Goal: Information Seeking & Learning: Learn about a topic

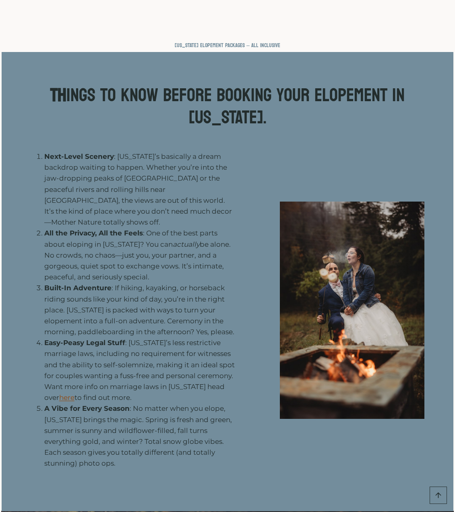
scroll to position [886, 0]
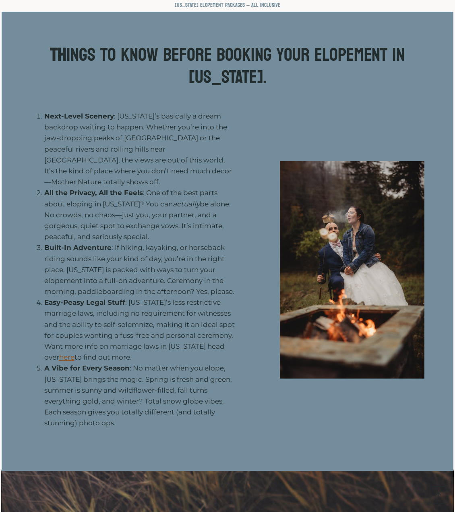
drag, startPoint x: 63, startPoint y: 275, endPoint x: 196, endPoint y: 327, distance: 143.4
click at [196, 327] on li "Easy-Peasy Legal Stuff : [US_STATE]’s less restrictive marriage laws, including…" at bounding box center [139, 330] width 191 height 66
drag, startPoint x: 118, startPoint y: 327, endPoint x: 51, endPoint y: 278, distance: 83.0
click at [51, 297] on li "Easy-Peasy Legal Stuff : [US_STATE]’s less restrictive marriage laws, including…" at bounding box center [139, 330] width 191 height 66
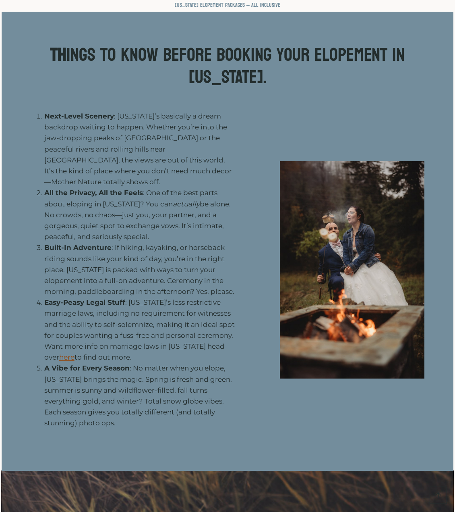
click at [52, 297] on li "Easy-Peasy Legal Stuff : [US_STATE]’s less restrictive marriage laws, including…" at bounding box center [139, 330] width 191 height 66
drag, startPoint x: 39, startPoint y: 279, endPoint x: 143, endPoint y: 334, distance: 118.2
click at [143, 334] on li "Easy-Peasy Legal Stuff : [US_STATE]’s less restrictive marriage laws, including…" at bounding box center [139, 330] width 191 height 66
drag, startPoint x: 144, startPoint y: 333, endPoint x: 28, endPoint y: 267, distance: 133.5
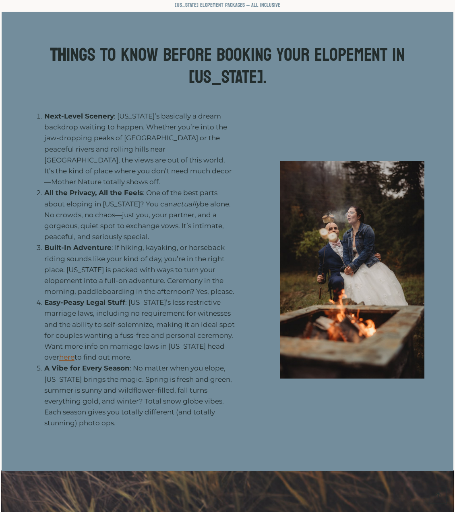
click at [31, 267] on ol "Next-Level Scenery : [US_STATE]’s basically a dream backdrop waiting to happen.…" at bounding box center [133, 269] width 204 height 317
click at [186, 308] on li "Easy-Peasy Legal Stuff : [US_STATE]’s less restrictive marriage laws, including…" at bounding box center [139, 330] width 191 height 66
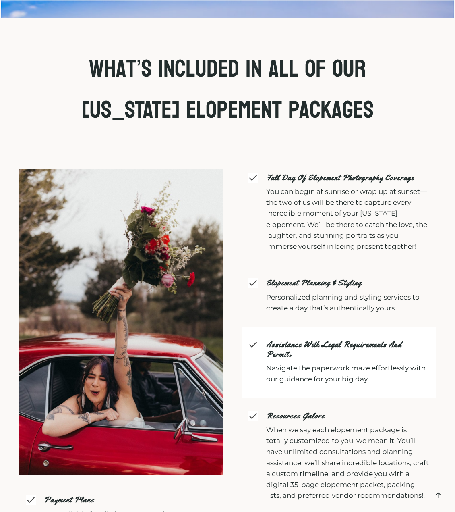
scroll to position [1732, 0]
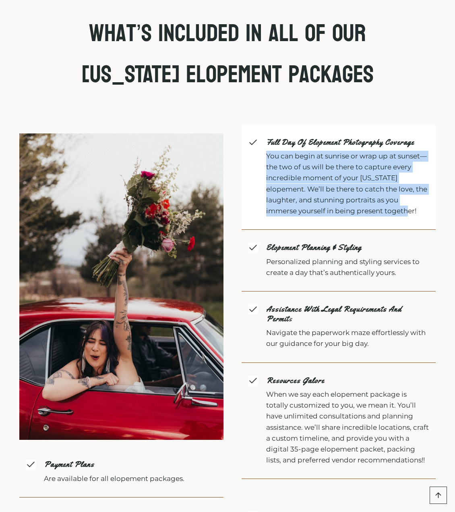
drag, startPoint x: 264, startPoint y: 130, endPoint x: 426, endPoint y: 189, distance: 172.3
click at [426, 189] on span "Full Day of elopement photography coverage You can begin at sunrise or wrap up …" at bounding box center [339, 177] width 194 height 106
click at [426, 189] on p "You can begin at sunrise or wrap up at sunset—the two of us will be there to ca…" at bounding box center [347, 184] width 163 height 66
drag, startPoint x: 267, startPoint y: 131, endPoint x: 437, endPoint y: 188, distance: 179.2
click at [437, 188] on div "Payment plans Are available for all elopement packages. Full Day of elopement p…" at bounding box center [227, 422] width 455 height 643
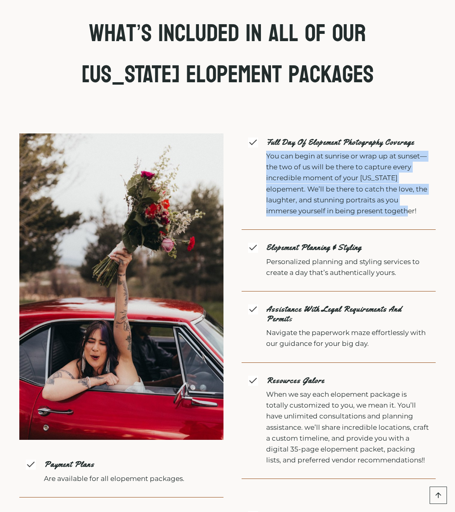
click at [437, 193] on div "Payment plans Are available for all elopement packages. Full Day of elopement p…" at bounding box center [227, 422] width 455 height 643
drag, startPoint x: 433, startPoint y: 193, endPoint x: 259, endPoint y: 132, distance: 184.7
click at [259, 132] on span "Full Day of elopement photography coverage You can begin at sunrise or wrap up …" at bounding box center [339, 177] width 194 height 106
click at [303, 151] on p "You can begin at sunrise or wrap up at sunset—the two of us will be there to ca…" at bounding box center [347, 184] width 163 height 66
drag, startPoint x: 422, startPoint y: 184, endPoint x: 284, endPoint y: 131, distance: 148.0
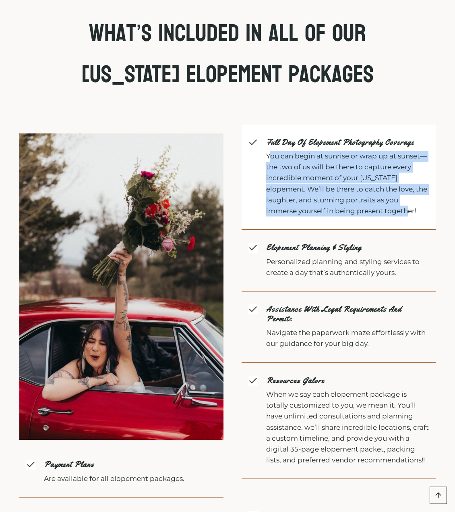
click at [270, 151] on p "You can begin at sunrise or wrap up at sunset—the two of us will be there to ca…" at bounding box center [347, 184] width 163 height 66
click at [371, 154] on p "You can begin at sunrise or wrap up at sunset—the two of us will be there to ca…" at bounding box center [347, 184] width 163 height 66
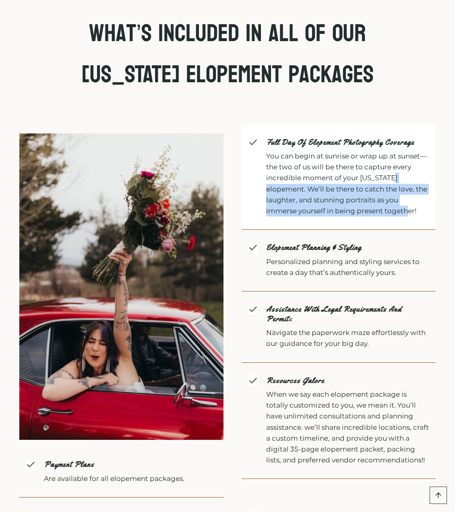
drag, startPoint x: 271, startPoint y: 163, endPoint x: 426, endPoint y: 182, distance: 156.2
click at [426, 182] on p "You can begin at sunrise or wrap up at sunset—the two of us will be there to ca…" at bounding box center [347, 184] width 163 height 66
click at [427, 182] on p "You can begin at sunrise or wrap up at sunset—the two of us will be there to ca…" at bounding box center [347, 184] width 163 height 66
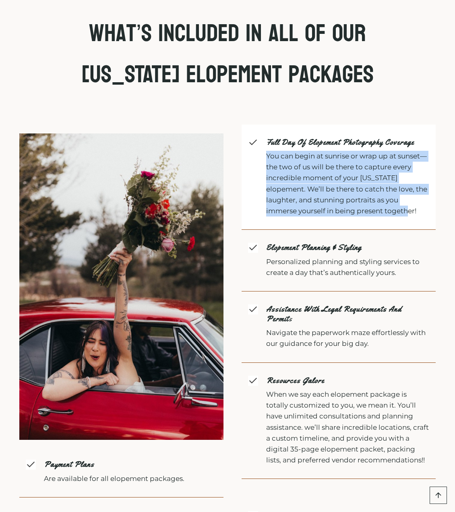
drag, startPoint x: 429, startPoint y: 186, endPoint x: 262, endPoint y: 134, distance: 175.1
click at [262, 134] on span "Full Day of elopement photography coverage You can begin at sunrise or wrap up …" at bounding box center [339, 177] width 194 height 106
click at [371, 172] on p "You can begin at sunrise or wrap up at sunset—the two of us will be there to ca…" at bounding box center [347, 184] width 163 height 66
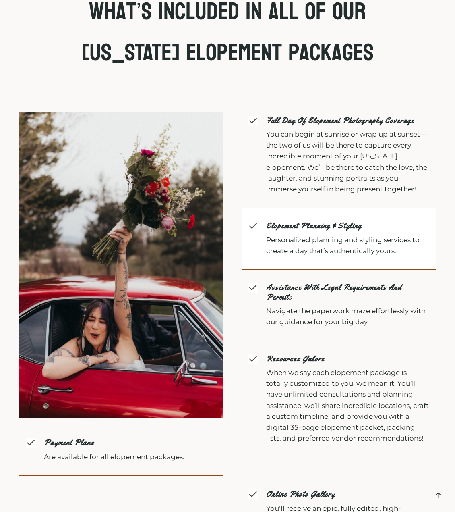
scroll to position [1813, 0]
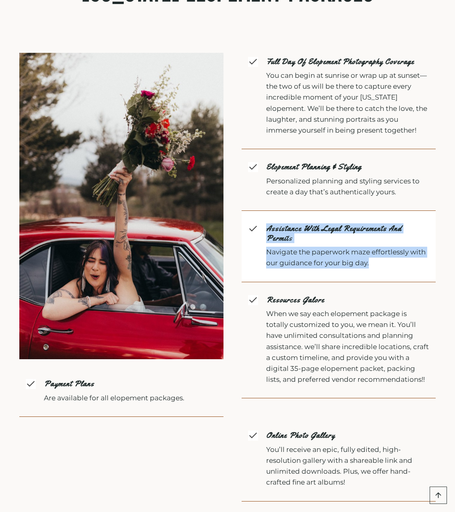
drag, startPoint x: 378, startPoint y: 227, endPoint x: 259, endPoint y: 214, distance: 120.3
click at [259, 214] on span "Assistance with legal requirements and permit s Navigate the paperwork maze eff…" at bounding box center [339, 246] width 194 height 71
click at [368, 234] on span "Assistance with legal requirements and permit s Navigate the paperwork maze eff…" at bounding box center [339, 246] width 194 height 71
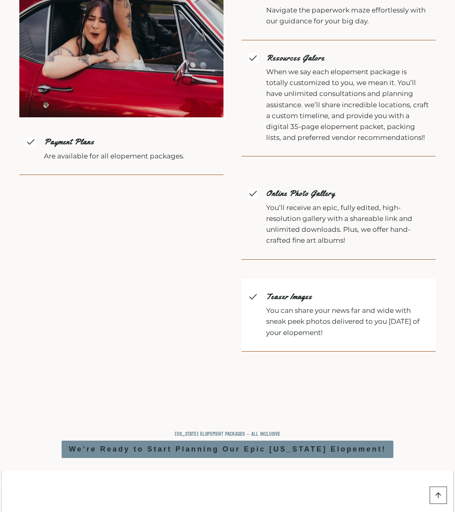
scroll to position [2095, 0]
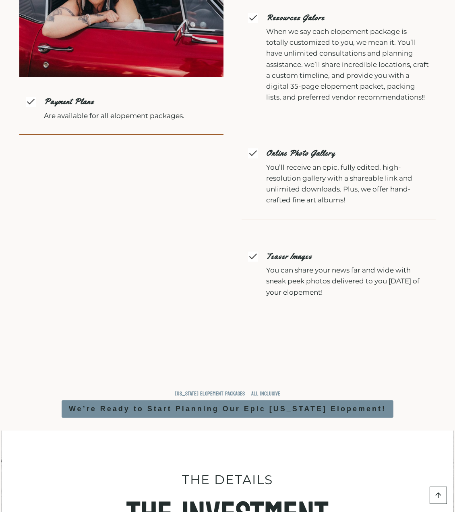
click at [396, 315] on div "Payment plans Are available for all elopement packages. Full Day of elopement p…" at bounding box center [227, 60] width 455 height 643
click at [250, 251] on icon at bounding box center [253, 256] width 10 height 10
click at [259, 327] on div "Payment plans Are available for all elopement packages. Full Day of elopement p…" at bounding box center [227, 60] width 455 height 643
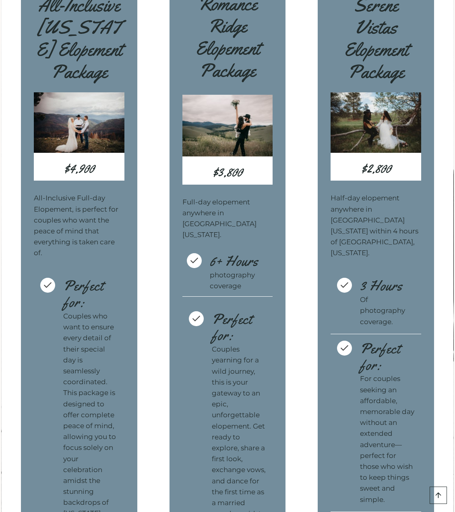
scroll to position [2699, 0]
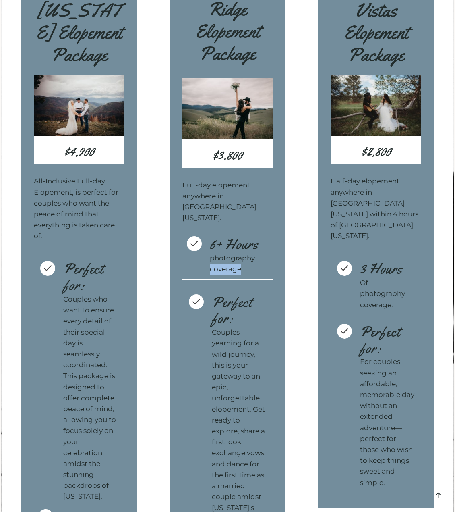
drag, startPoint x: 240, startPoint y: 225, endPoint x: 200, endPoint y: 219, distance: 39.9
click at [200, 236] on span "6+ Hours photography coverage" at bounding box center [227, 257] width 91 height 43
click at [268, 236] on span "6+ Hours photography coverage" at bounding box center [227, 257] width 91 height 43
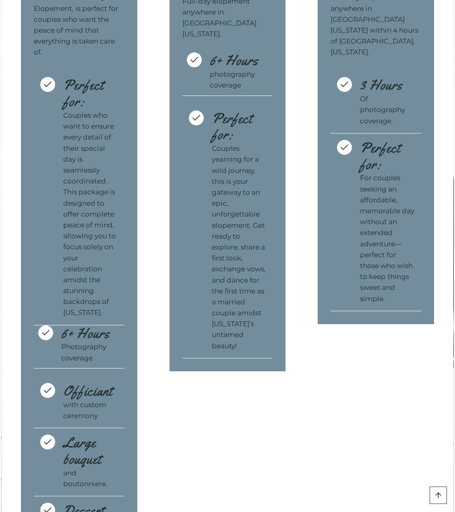
scroll to position [2900, 0]
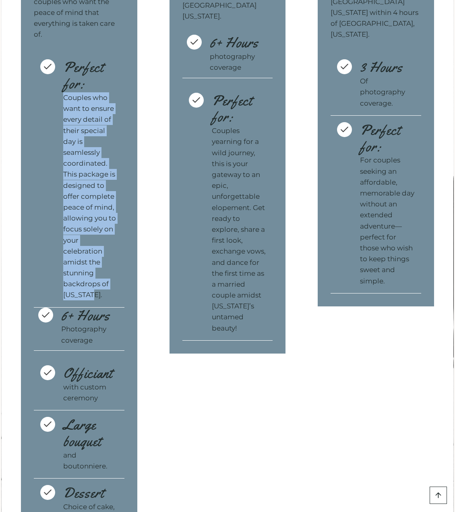
drag, startPoint x: 64, startPoint y: 53, endPoint x: 118, endPoint y: 229, distance: 184.1
click at [118, 229] on span "Perfect for: Couples who want to ensure every detail of their special day is se…" at bounding box center [79, 180] width 91 height 254
click at [123, 230] on span "Perfect for: Couples who want to ensure every detail of their special day is se…" at bounding box center [79, 180] width 91 height 254
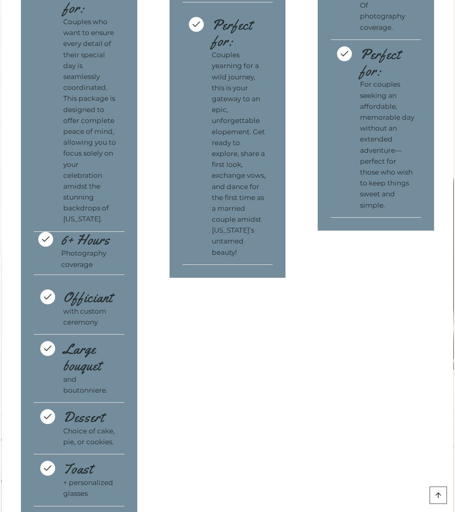
scroll to position [2981, 0]
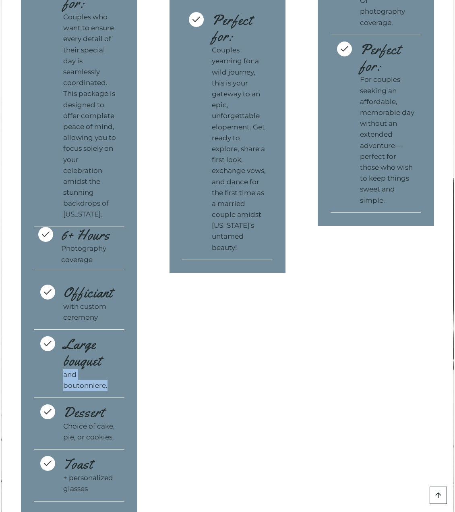
drag, startPoint x: 106, startPoint y: 317, endPoint x: 56, endPoint y: 305, distance: 51.7
click at [56, 330] on span "Large bouquet and boutonniere." at bounding box center [79, 364] width 91 height 68
click at [106, 369] on p "and boutonniere." at bounding box center [90, 380] width 55 height 22
drag, startPoint x: 115, startPoint y: 369, endPoint x: 58, endPoint y: 361, distance: 58.1
click at [58, 398] on span "Dessert Choice of cake, pie, or cookies." at bounding box center [79, 424] width 91 height 52
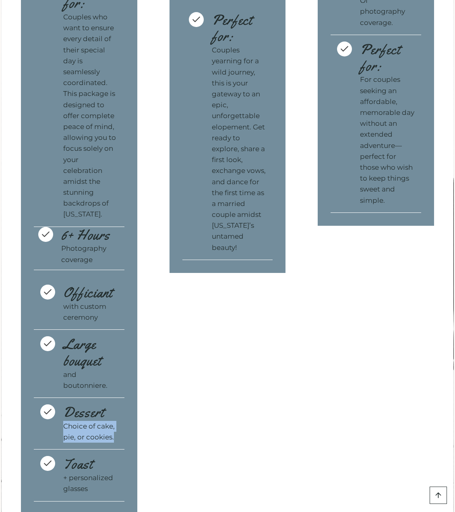
click at [118, 398] on span "Dessert Choice of cake, pie, or cookies." at bounding box center [79, 424] width 91 height 52
drag, startPoint x: 89, startPoint y: 424, endPoint x: 60, endPoint y: 412, distance: 32.2
click at [60, 449] on span "Toast + personalized glasses" at bounding box center [79, 475] width 91 height 52
click at [94, 472] on p "+ personalized glasses" at bounding box center [90, 483] width 55 height 22
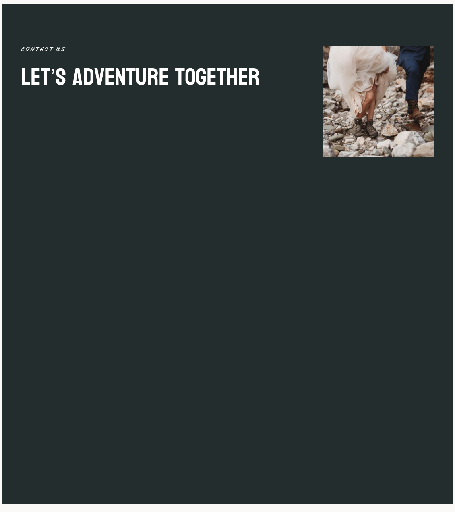
scroll to position [4310, 0]
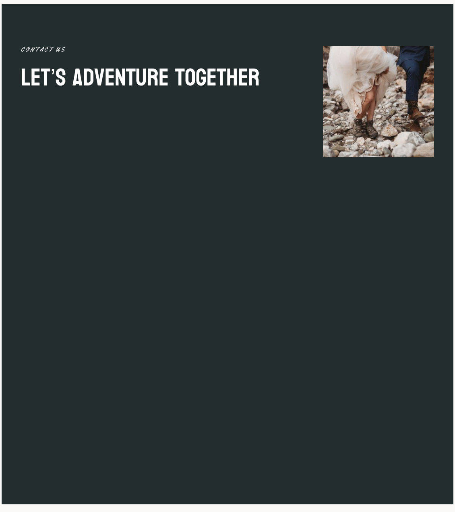
click at [332, 240] on div at bounding box center [378, 249] width 111 height 406
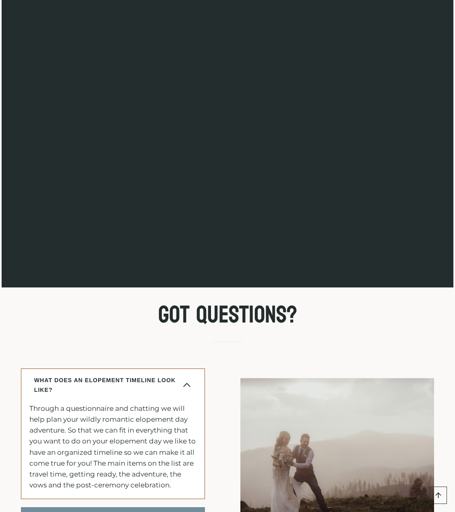
scroll to position [4673, 0]
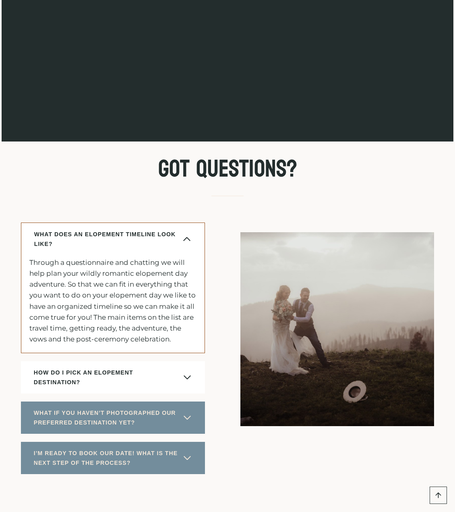
click at [172, 367] on span "HOW DO I PICK AN ELOPEMENT DESTINATION?" at bounding box center [106, 376] width 145 height 19
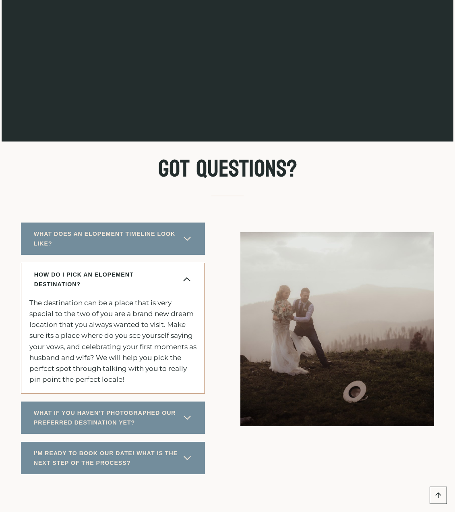
click at [187, 274] on span "button" at bounding box center [187, 279] width 10 height 10
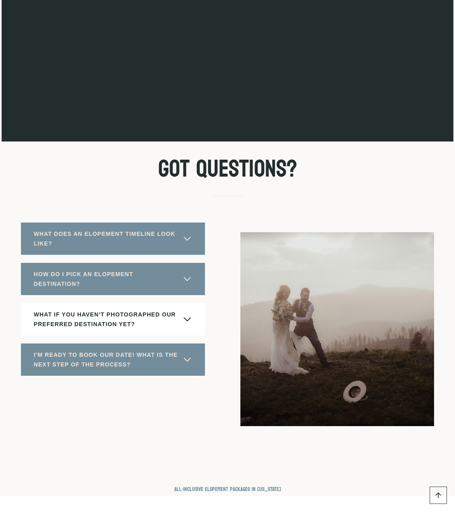
click at [144, 309] on span "WHAT IF YOU HAVEN’T PHOTOGRAPHED OUR PREFERRED DESTINATION YET?" at bounding box center [106, 318] width 145 height 19
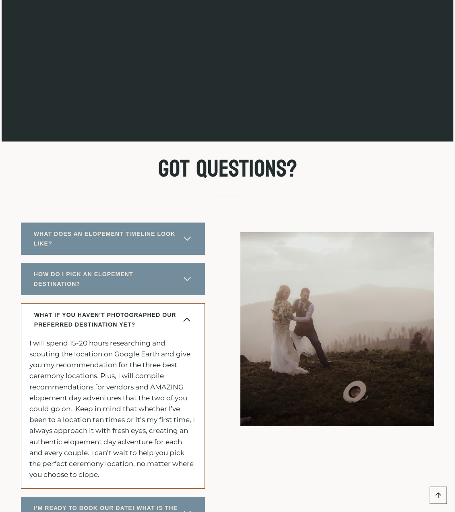
click at [144, 310] on span "WHAT IF YOU HAVEN’T PHOTOGRAPHED OUR PREFERRED DESTINATION YET?" at bounding box center [106, 319] width 144 height 19
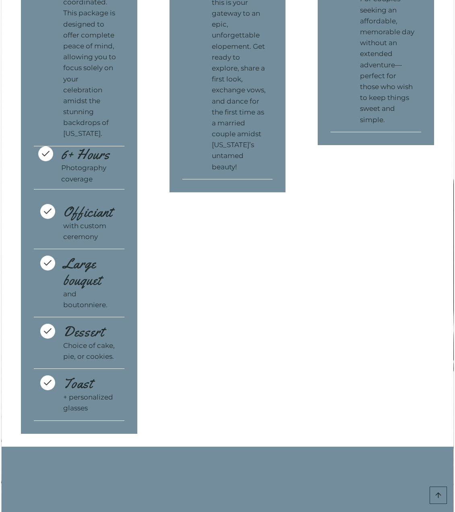
scroll to position [2779, 0]
